Goal: Transaction & Acquisition: Download file/media

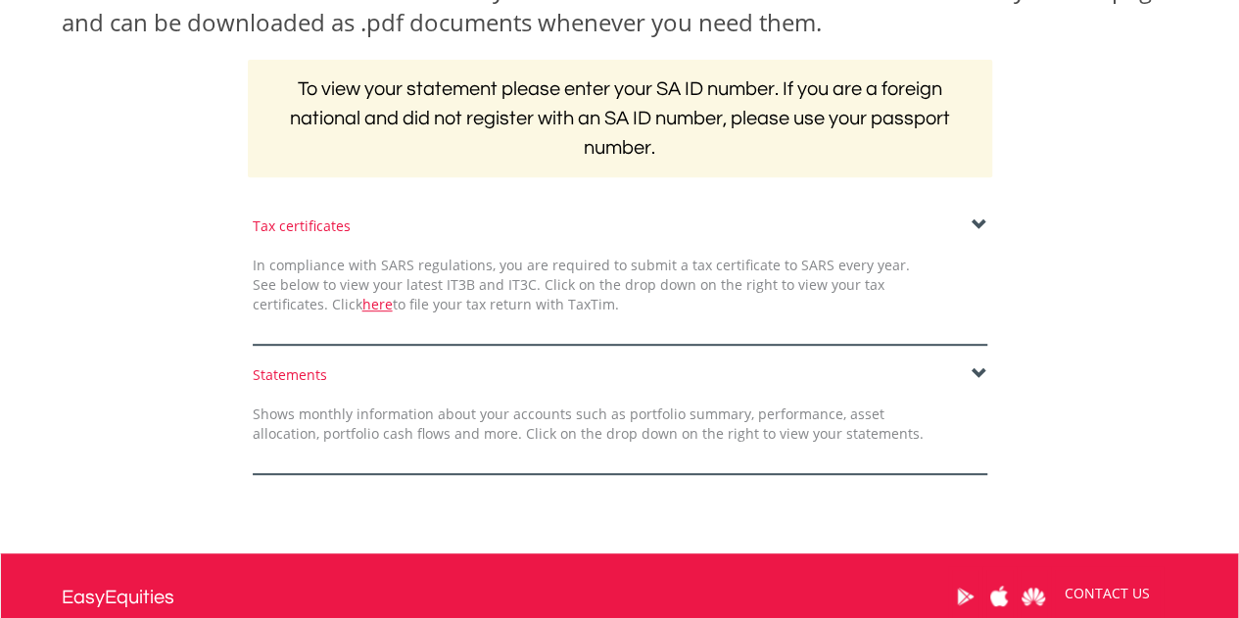
scroll to position [373, 0]
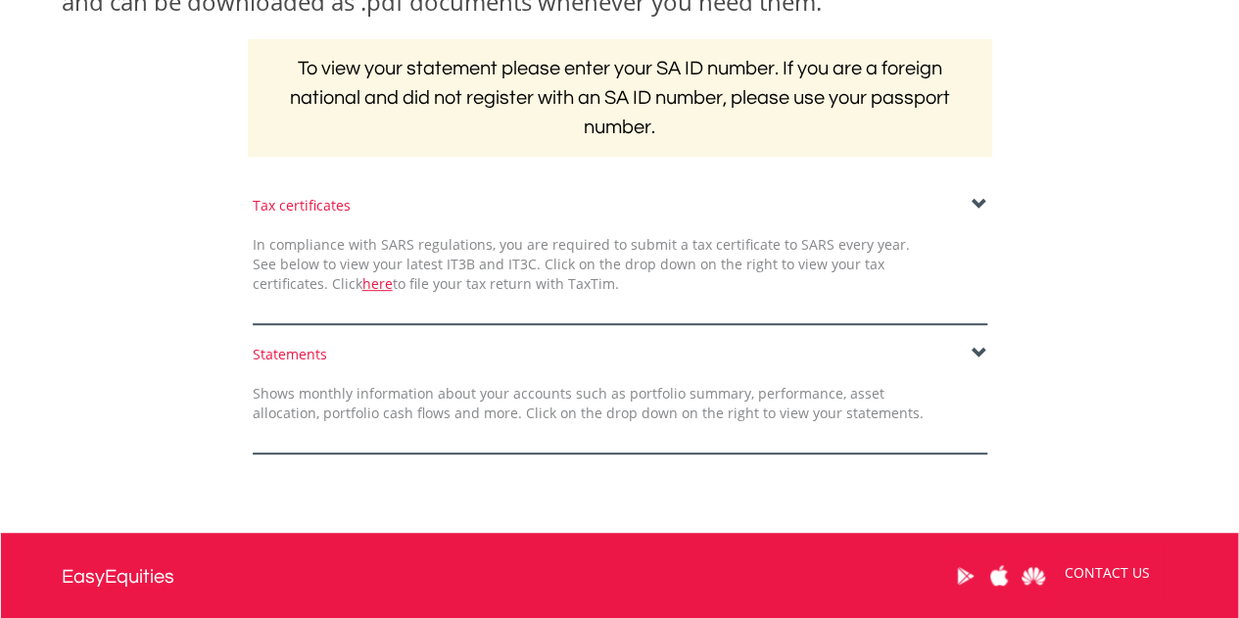
click at [979, 206] on span at bounding box center [980, 205] width 16 height 16
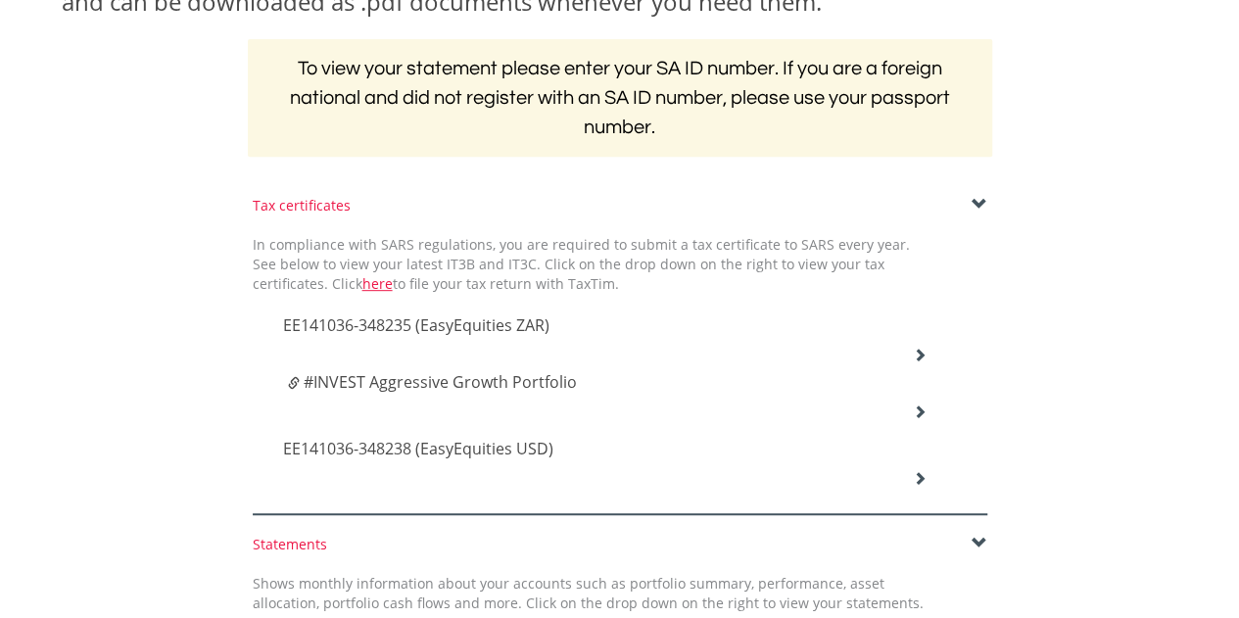
click at [917, 348] on icon at bounding box center [920, 355] width 14 height 14
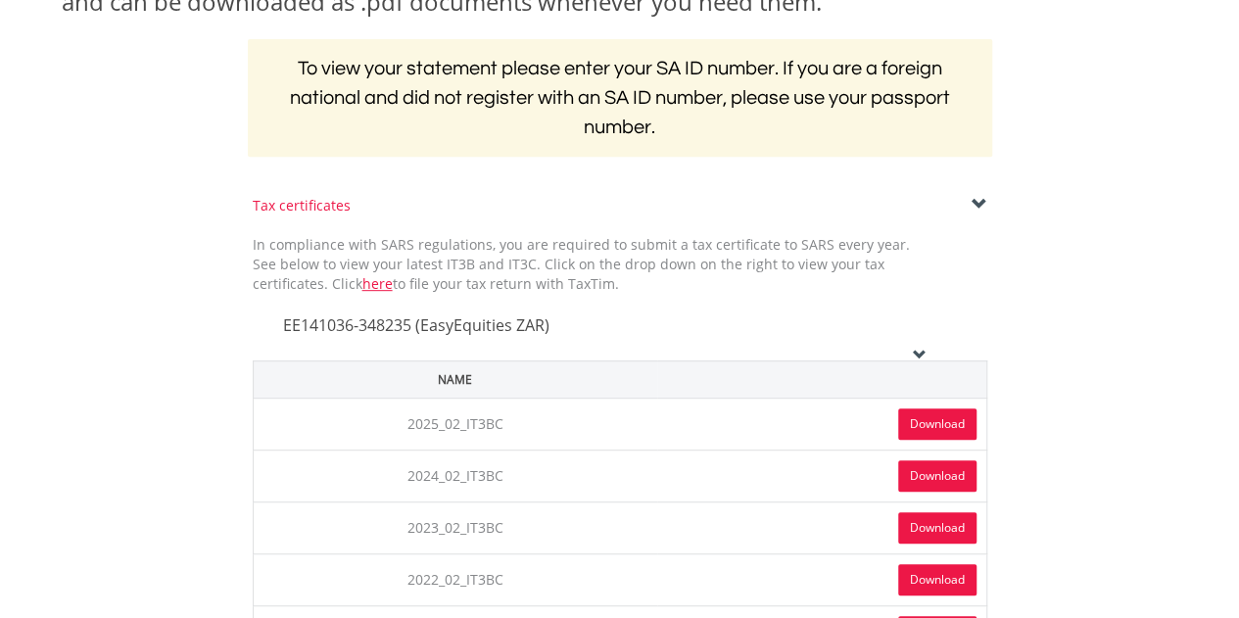
click at [940, 412] on link "Download" at bounding box center [937, 423] width 78 height 31
click at [981, 199] on span at bounding box center [980, 205] width 16 height 16
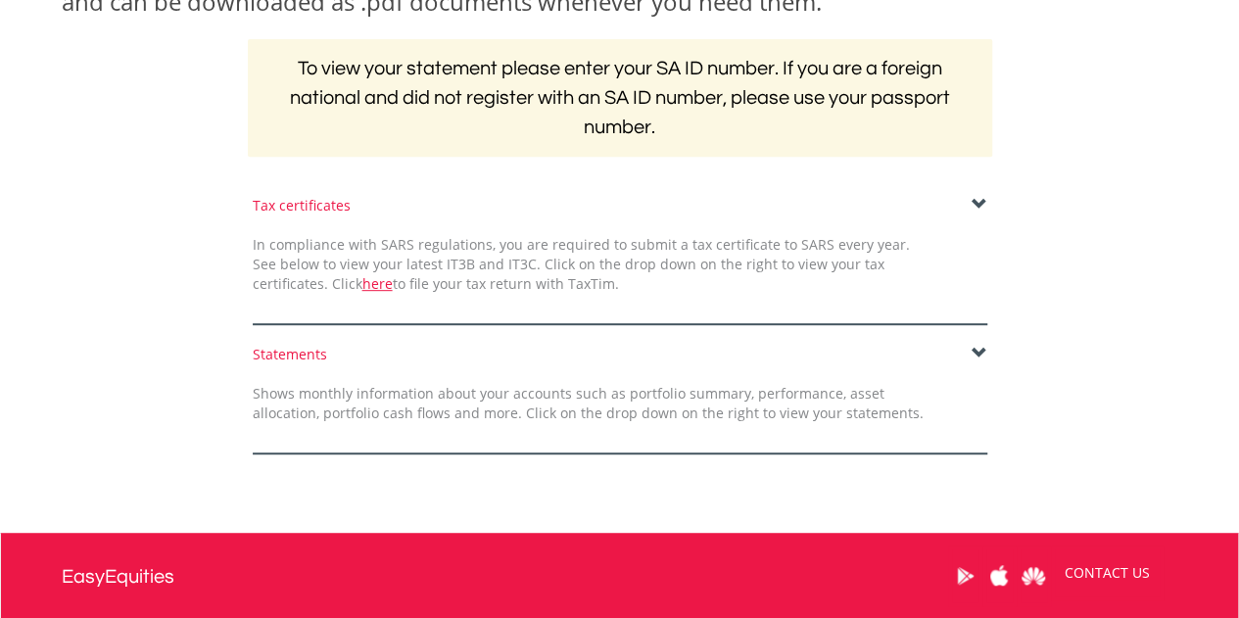
click at [978, 201] on span at bounding box center [980, 205] width 16 height 16
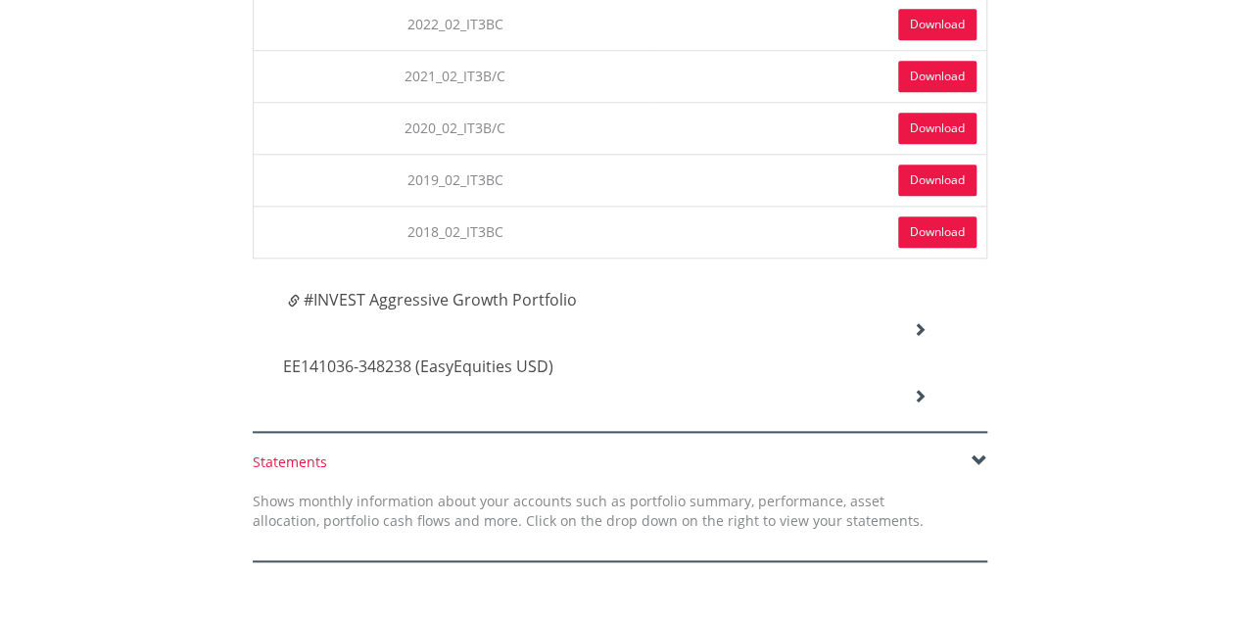
scroll to position [934, 0]
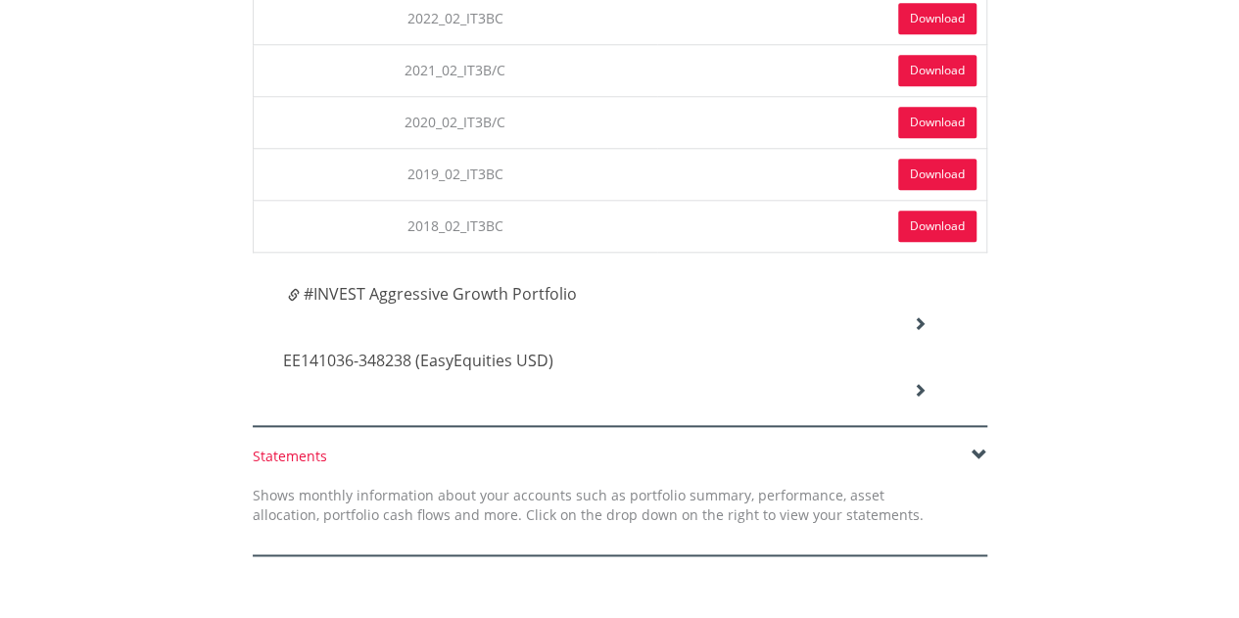
click at [924, 329] on div "EE141036-348238 (EasyEquities USD)" at bounding box center [605, 362] width 674 height 67
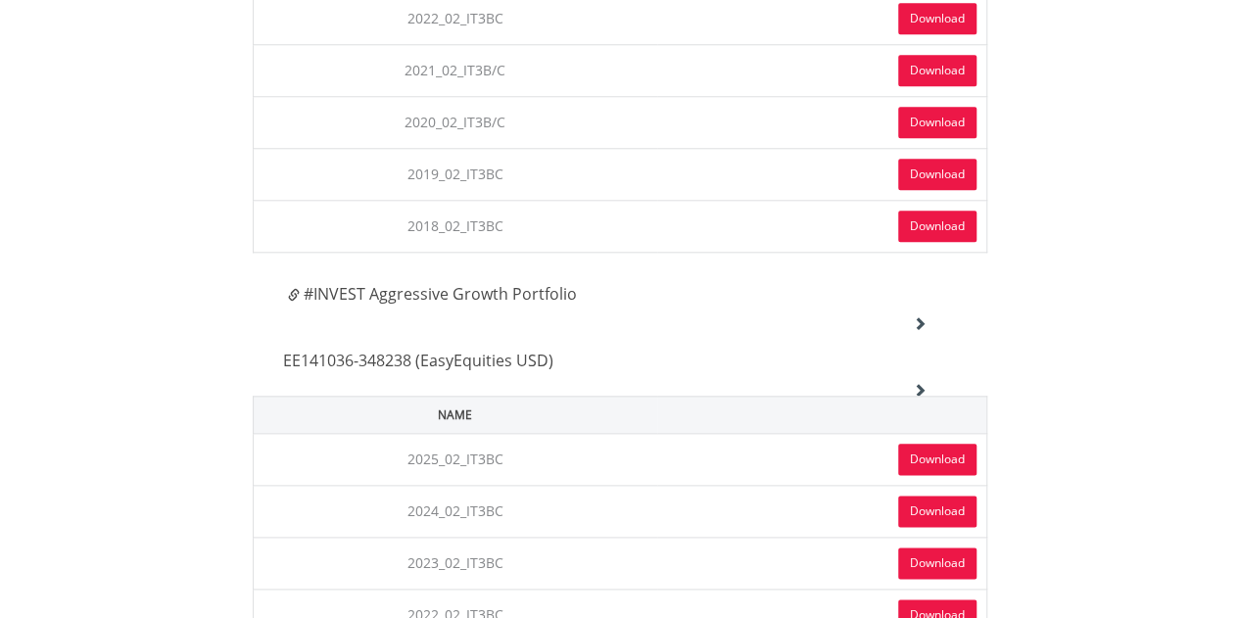
click at [934, 453] on link "Download" at bounding box center [937, 459] width 78 height 31
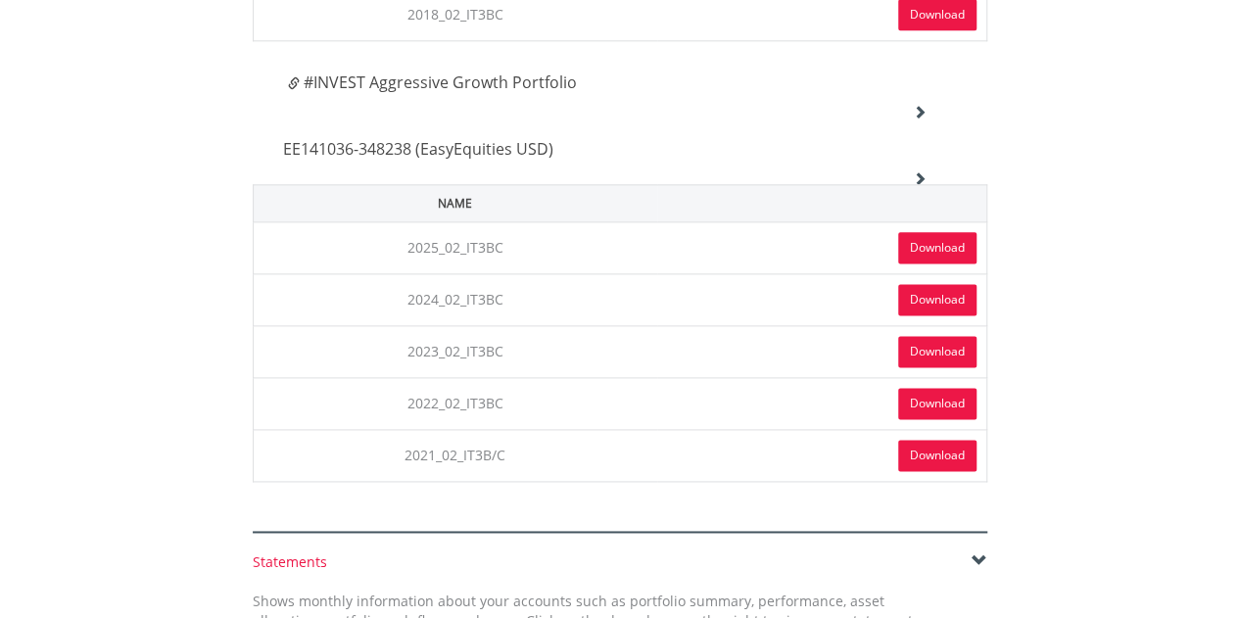
scroll to position [1103, 0]
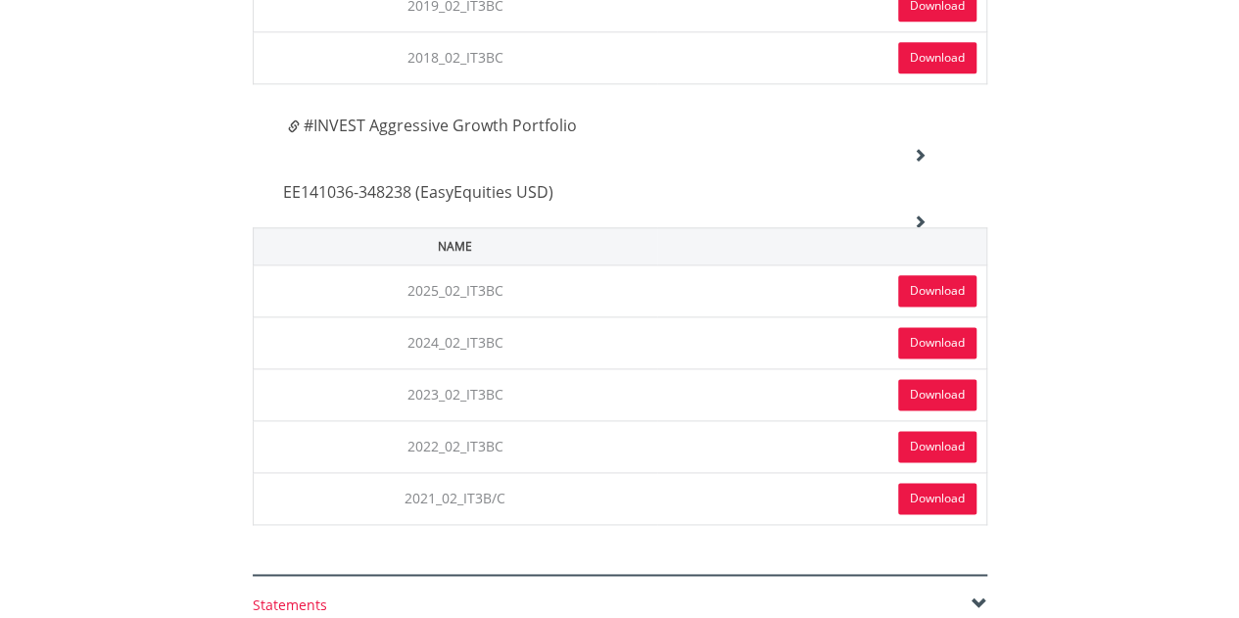
click at [923, 152] on icon at bounding box center [920, 155] width 14 height 14
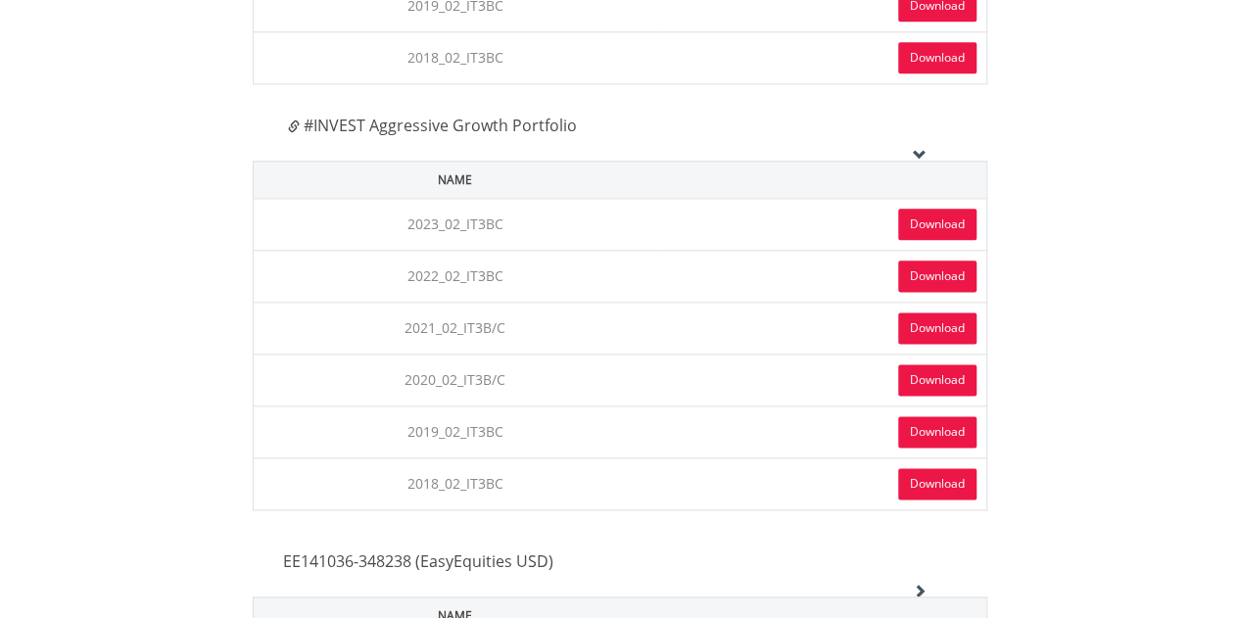
click at [923, 152] on icon at bounding box center [920, 155] width 14 height 14
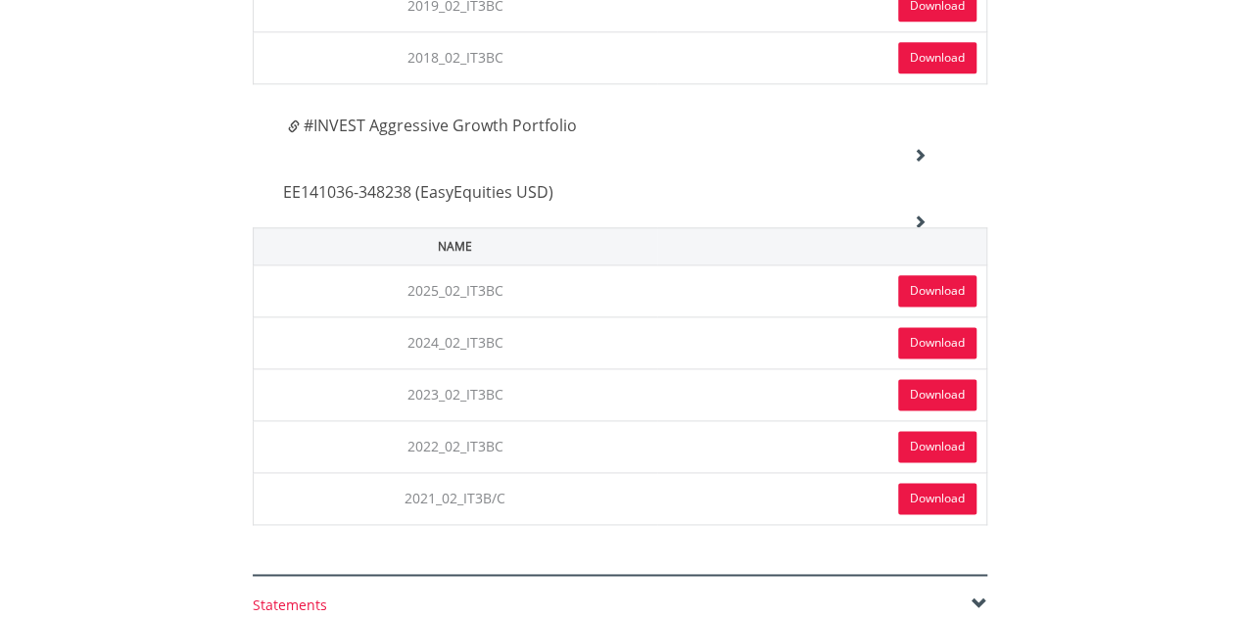
click at [923, 148] on icon at bounding box center [920, 155] width 14 height 14
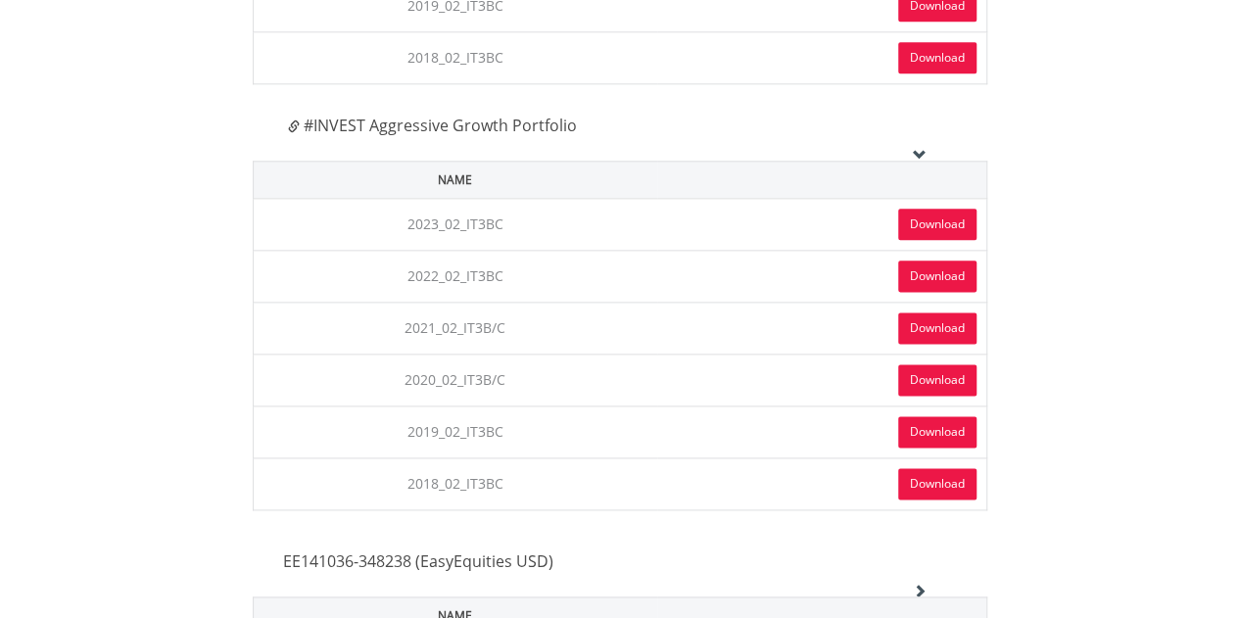
click at [923, 148] on icon at bounding box center [920, 155] width 14 height 14
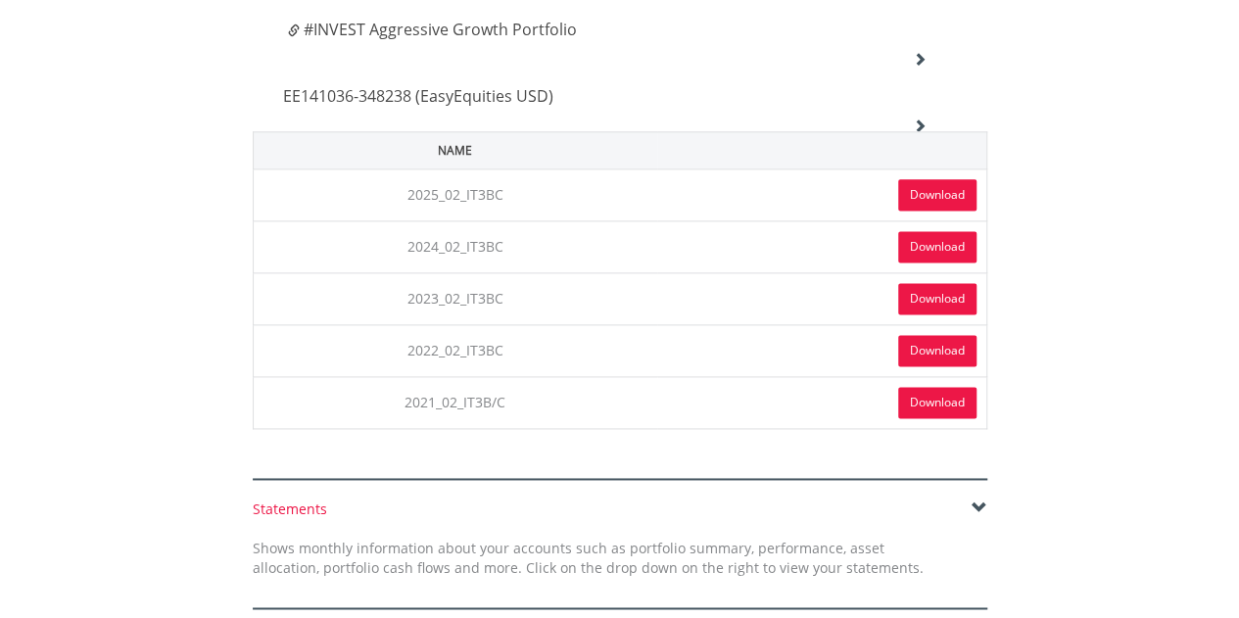
scroll to position [1295, 0]
